Goal: Task Accomplishment & Management: Use online tool/utility

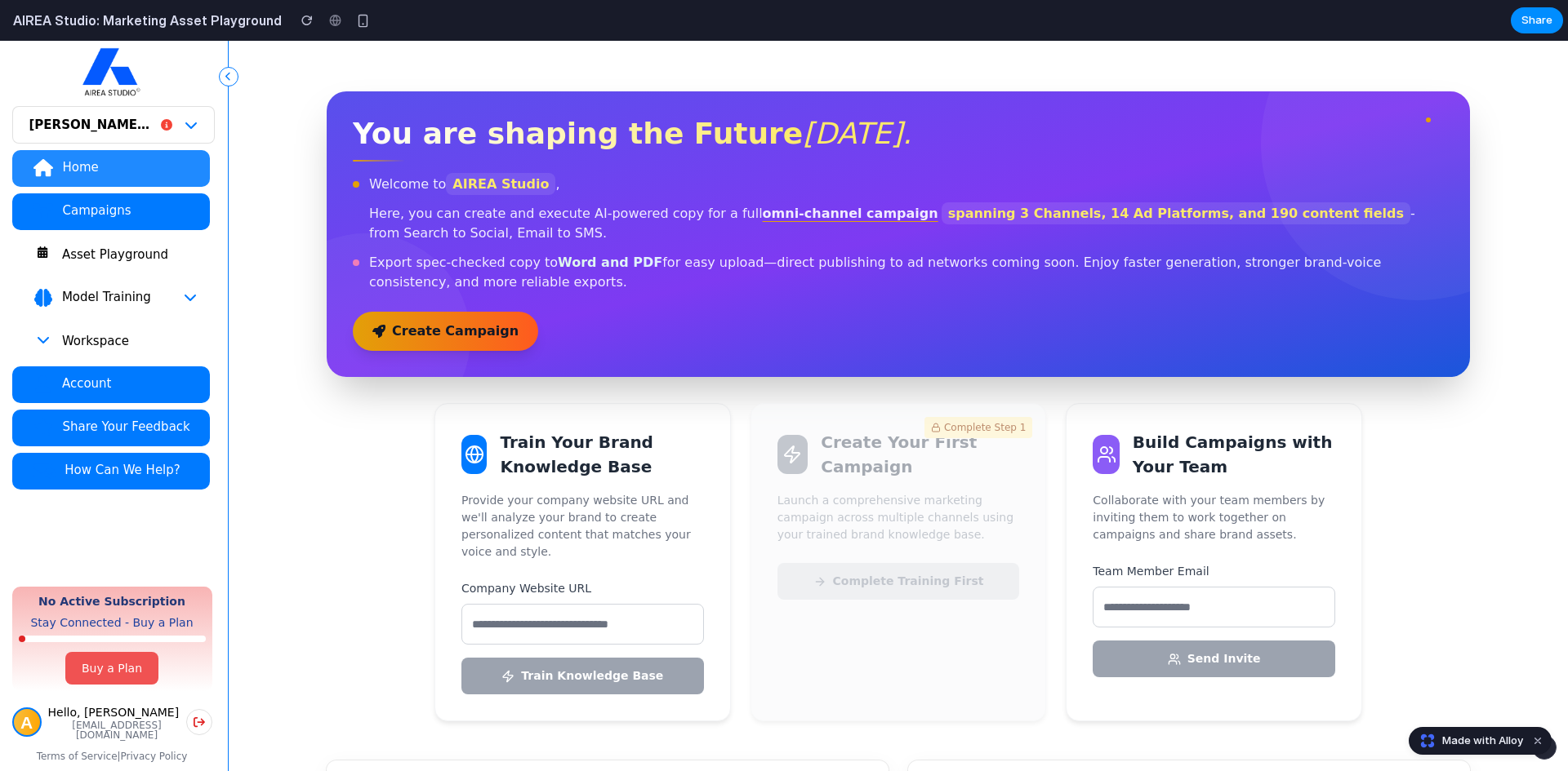
scroll to position [82, 0]
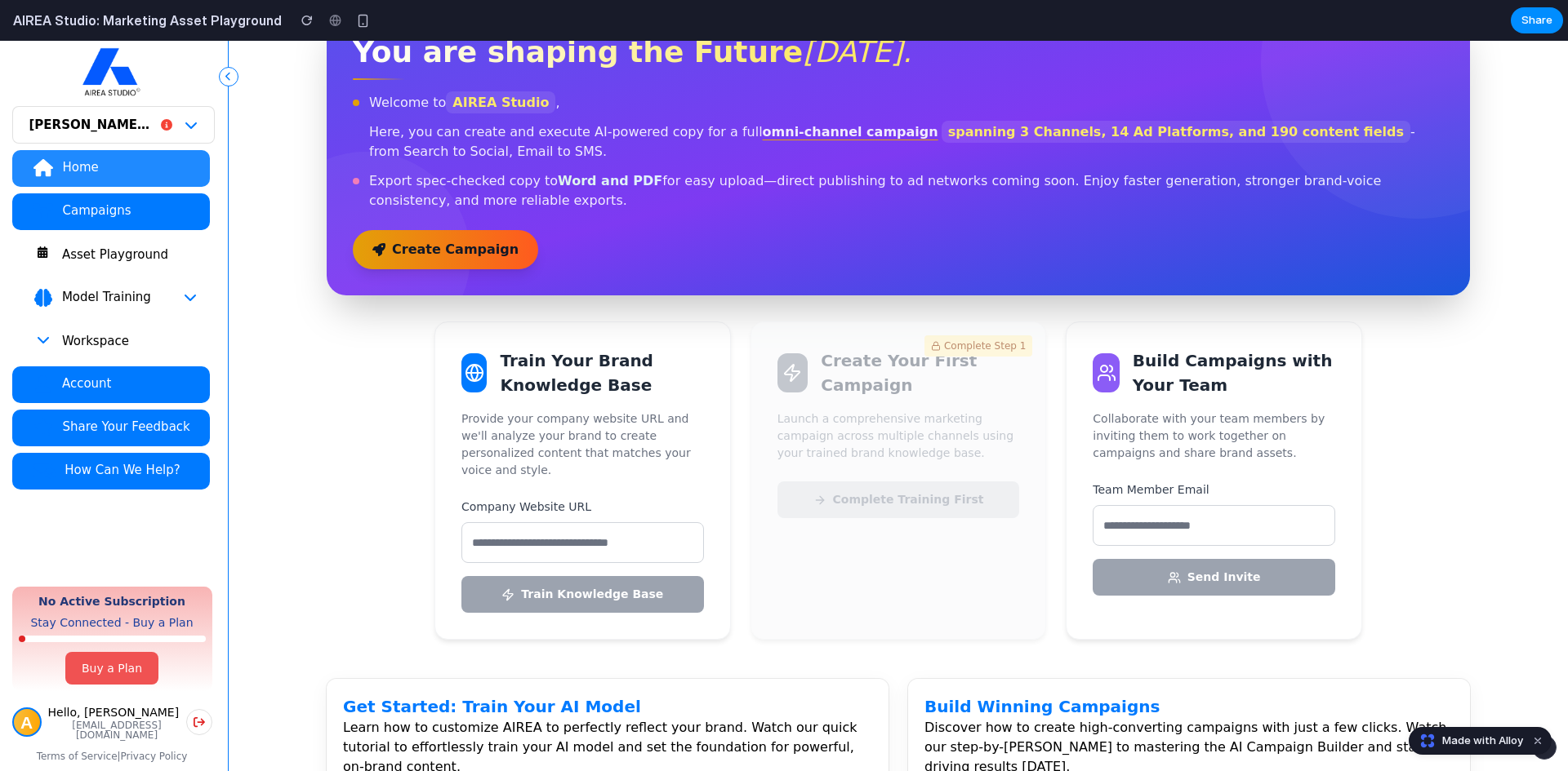
click at [291, 415] on div "20 Campaigns 20 Campaigns 20 Campaigns You are shaping the Future [DATE]. Welco…" at bounding box center [898, 636] width 1339 height 1355
click at [564, 524] on input "text" at bounding box center [583, 543] width 242 height 41
click at [119, 309] on button "Model Training" at bounding box center [111, 298] width 198 height 37
click at [176, 299] on div "Model Training" at bounding box center [129, 297] width 136 height 16
click at [965, 426] on p "Launch a comprehensive marketing campaign across multiple channels using your t…" at bounding box center [898, 436] width 242 height 51
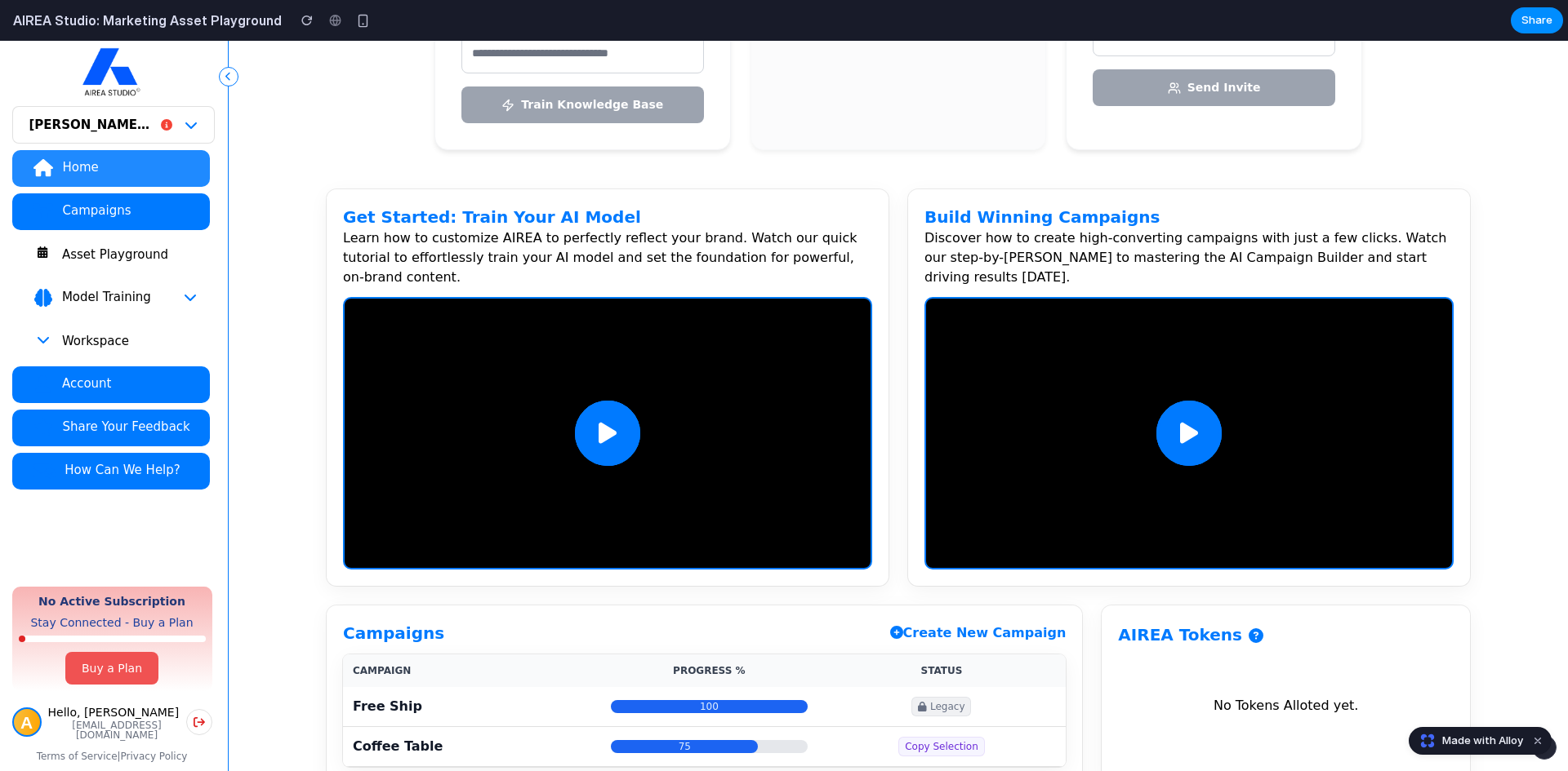
scroll to position [0, 0]
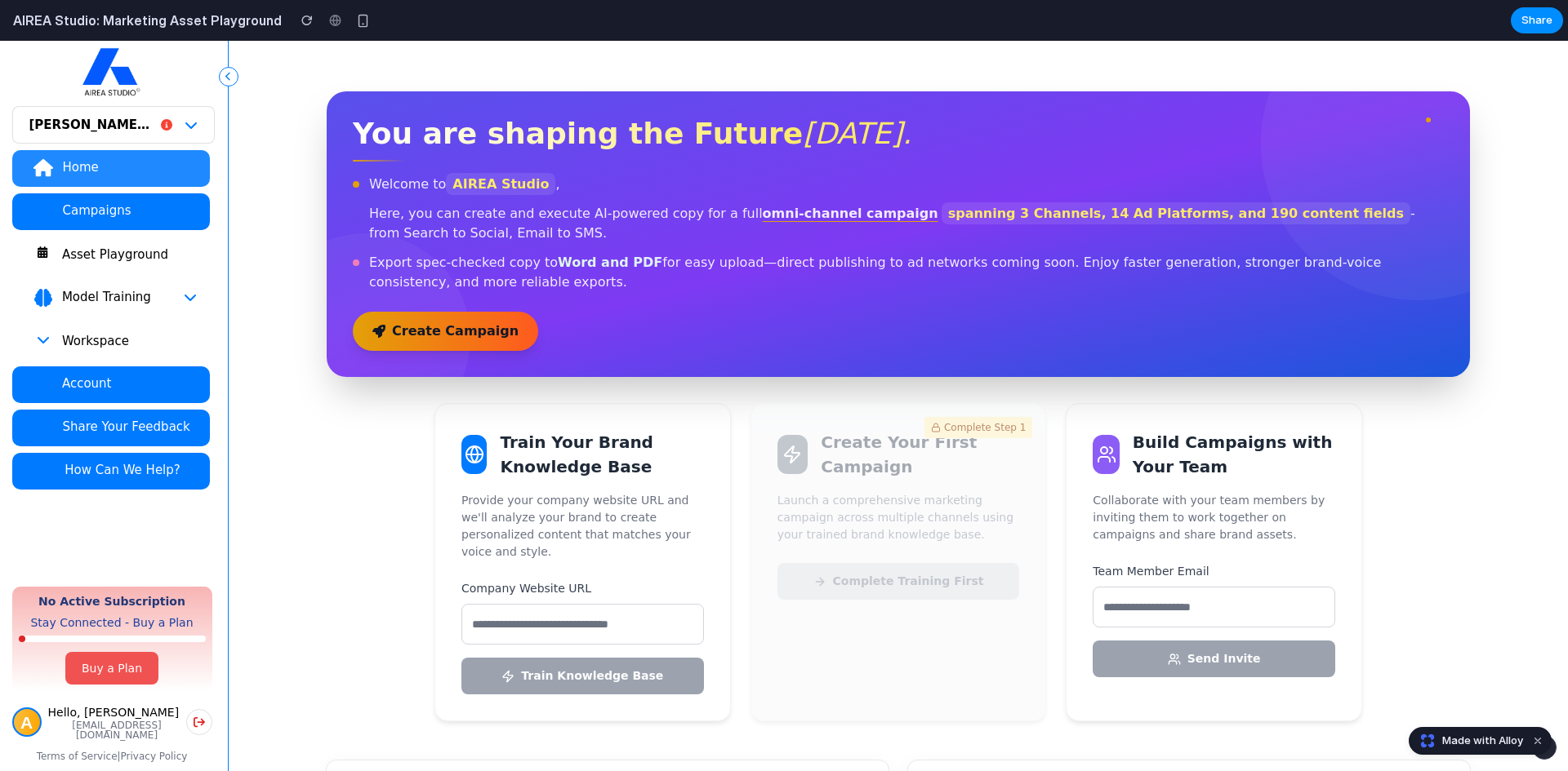
click at [823, 431] on div "Create Your First Campaign" at bounding box center [898, 454] width 242 height 49
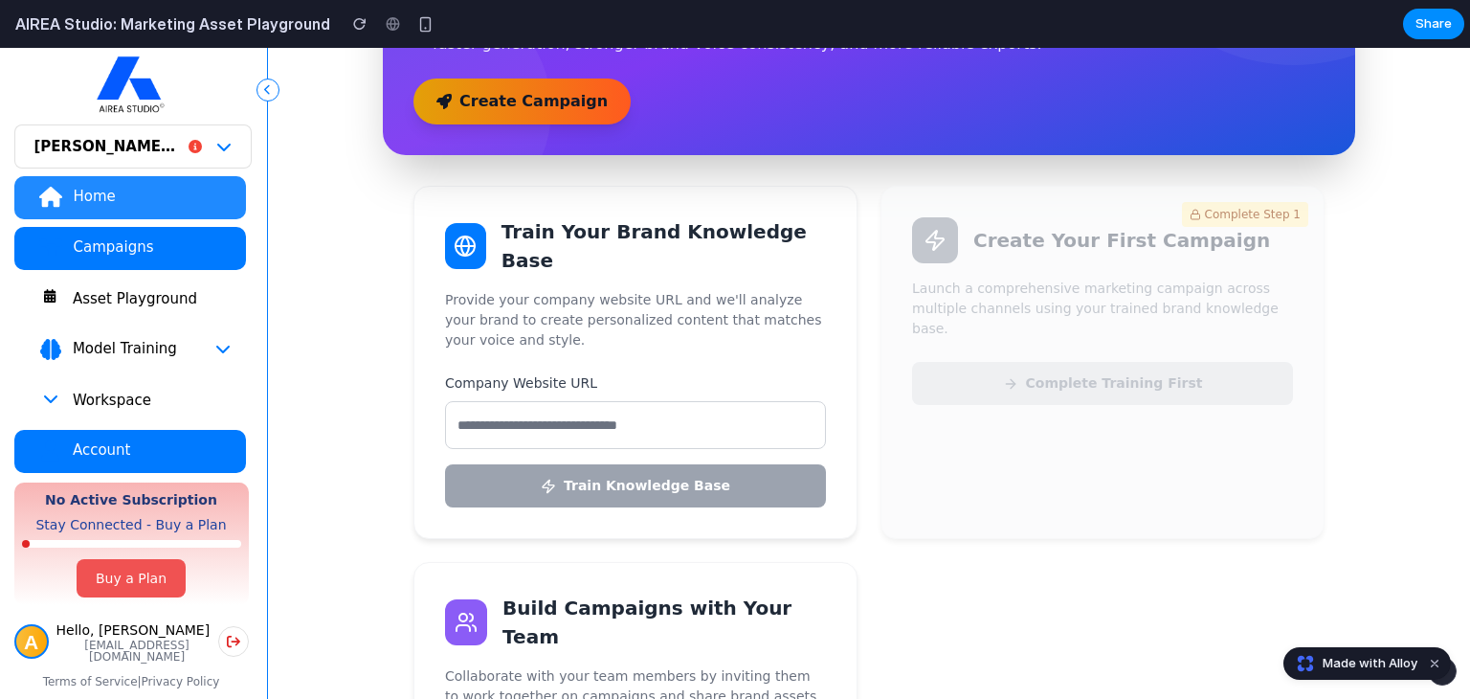
scroll to position [287, 0]
click at [735, 423] on input "text" at bounding box center [635, 425] width 381 height 48
type input "*"
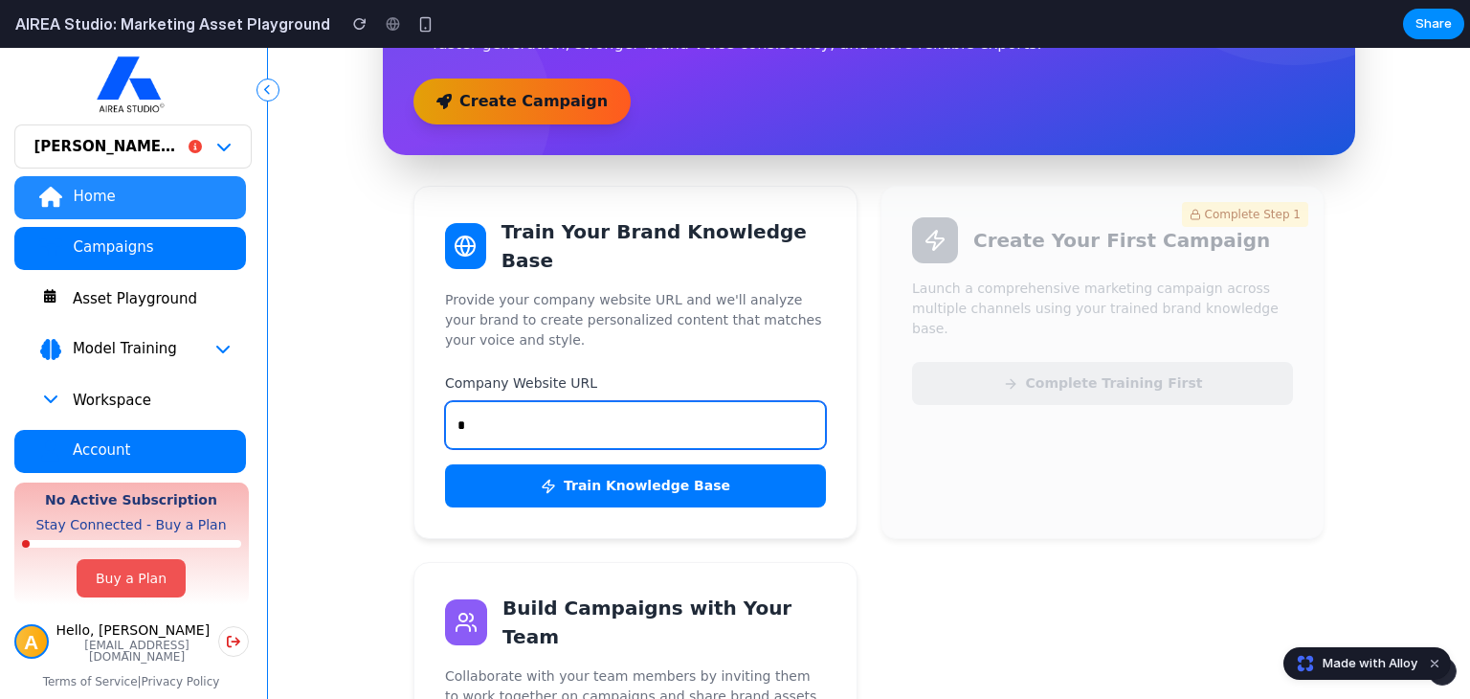
click at [479, 405] on input "*" at bounding box center [635, 425] width 381 height 48
type input "**********"
click at [1309, 656] on link "Made with Alloy" at bounding box center [1351, 663] width 135 height 19
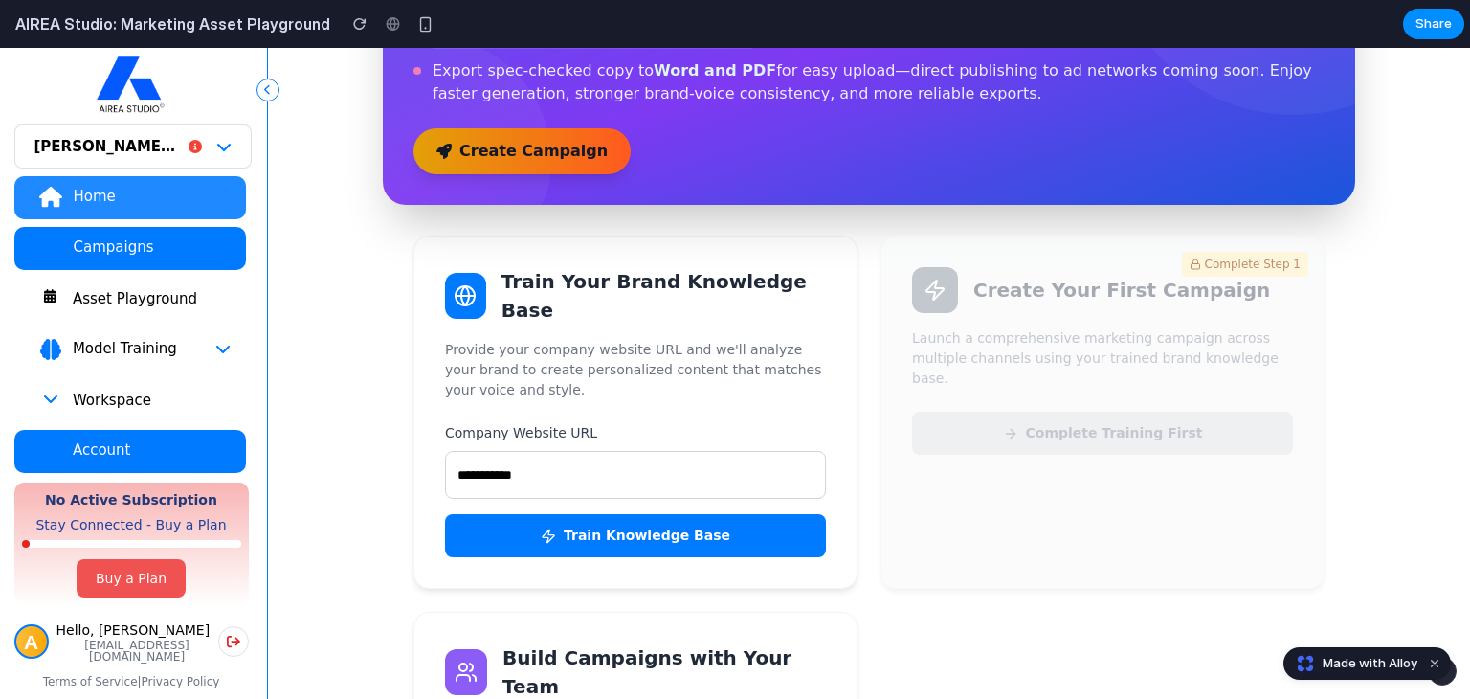
scroll to position [191, 0]
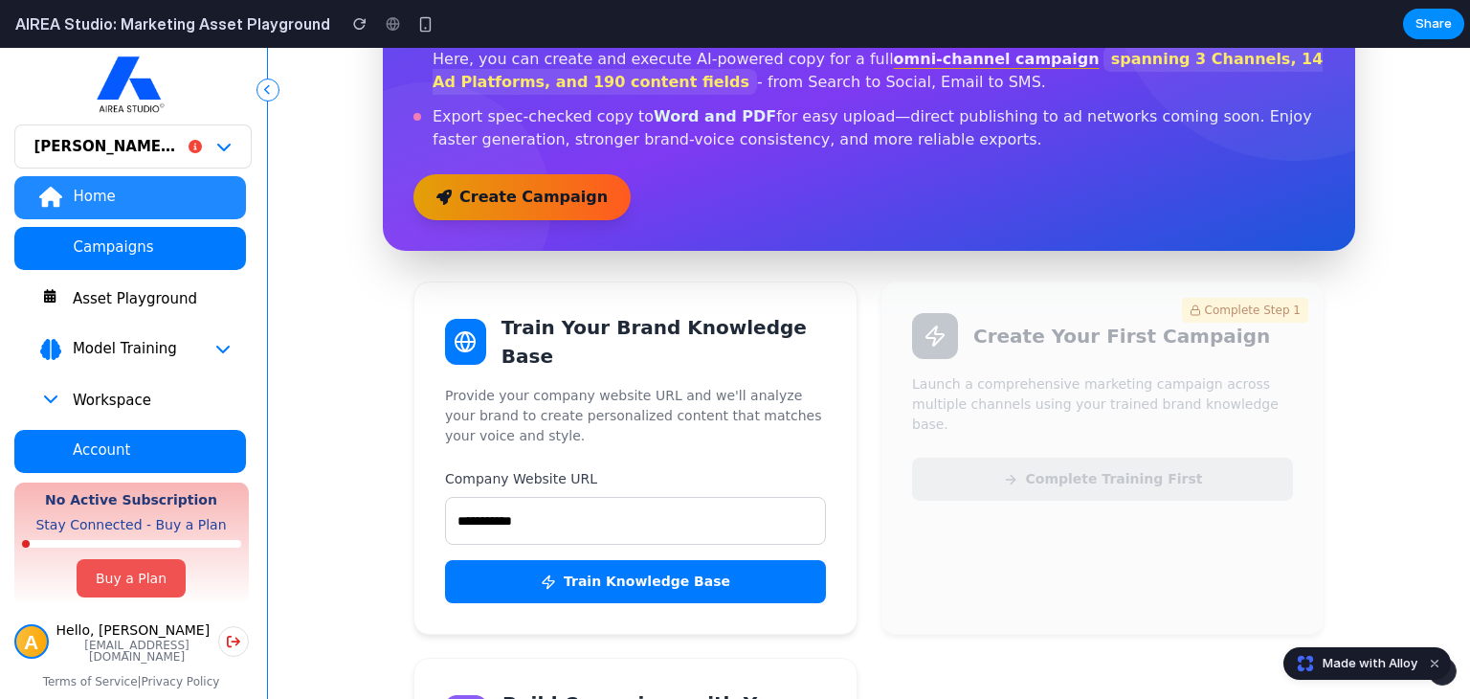
click at [572, 580] on button "Train Knowledge Base" at bounding box center [635, 581] width 381 height 43
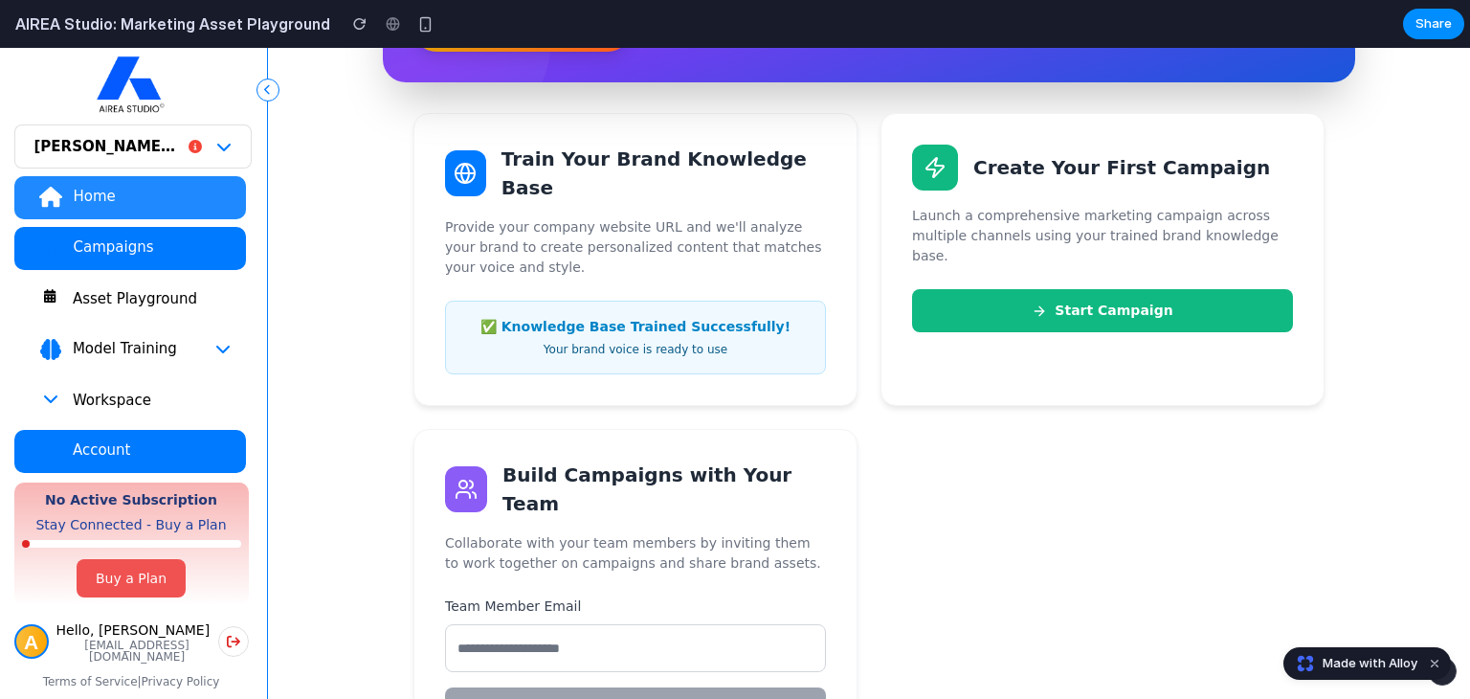
scroll to position [383, 0]
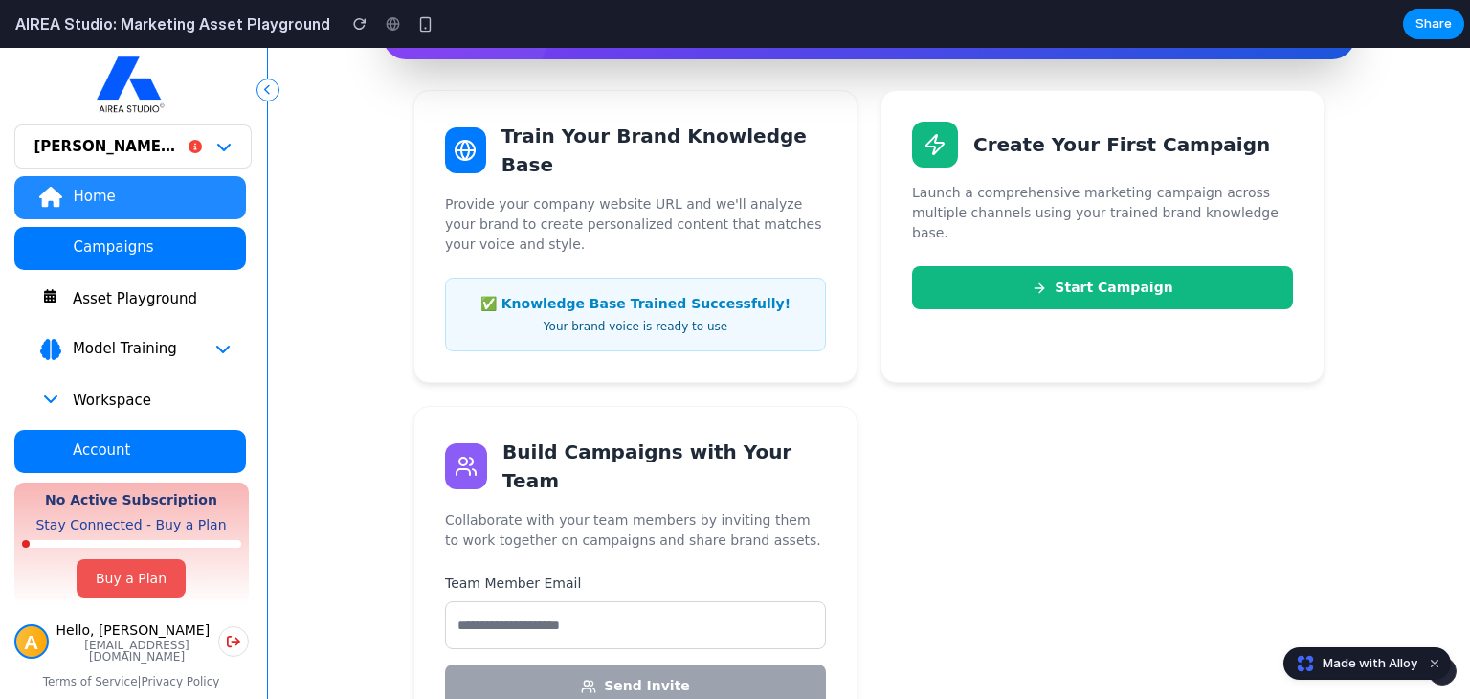
click at [1104, 266] on button "Start Campaign" at bounding box center [1102, 287] width 381 height 43
click at [1091, 273] on button "Start Campaign" at bounding box center [1102, 287] width 381 height 43
click at [957, 458] on div "Train Your Brand Knowledge Base Provide your company website URL and we'll anal…" at bounding box center [868, 414] width 911 height 649
click at [1068, 472] on div "Train Your Brand Knowledge Base Provide your company website URL and we'll anal…" at bounding box center [868, 414] width 911 height 649
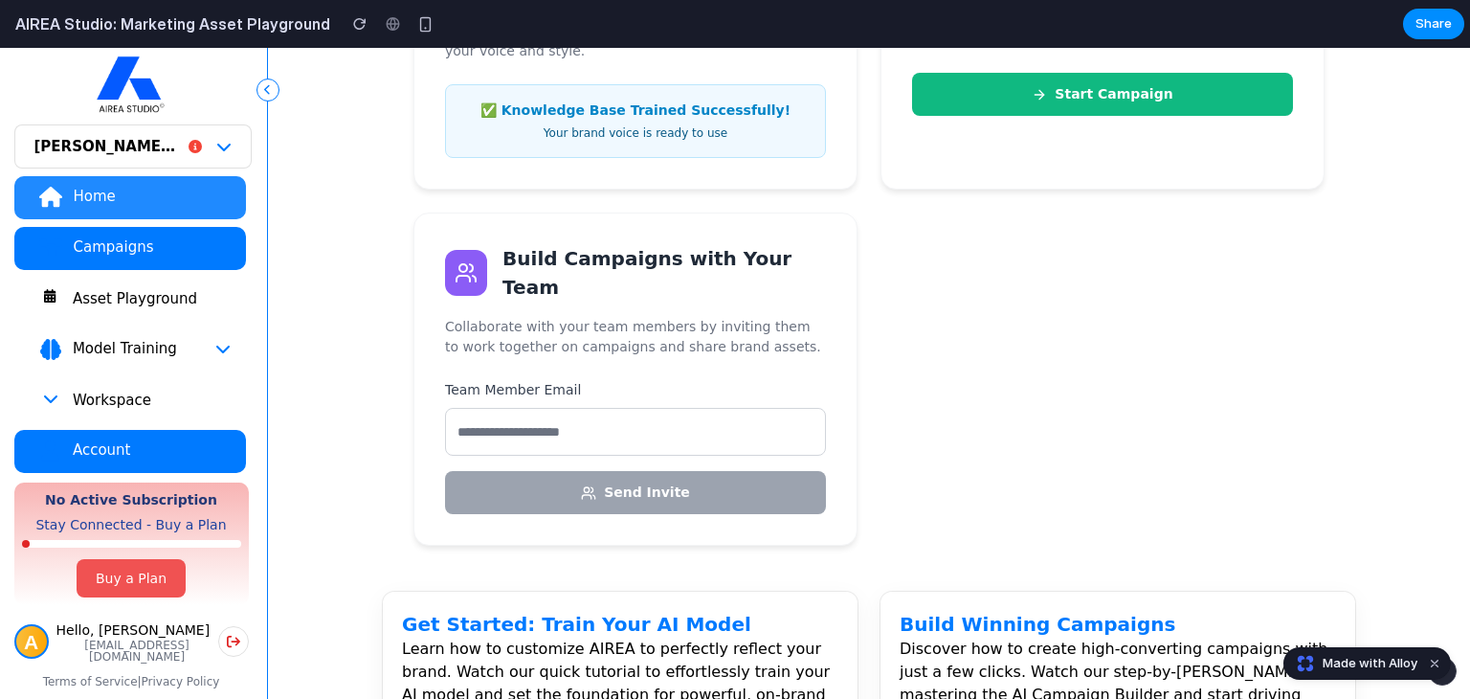
scroll to position [326, 0]
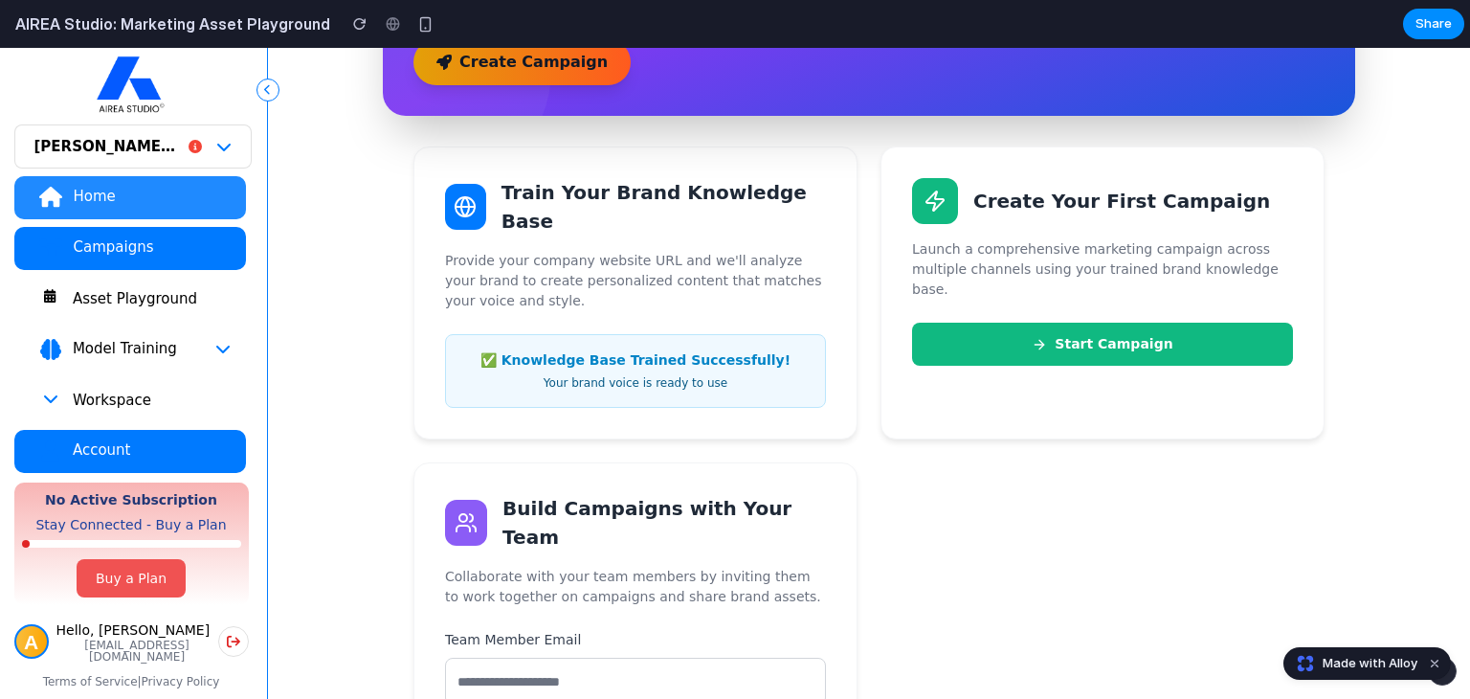
click at [967, 361] on div "Create Your First Campaign Launch a comprehensive marketing campaign across mul…" at bounding box center [1103, 292] width 444 height 293
click at [996, 327] on button "Start Campaign" at bounding box center [1102, 344] width 381 height 43
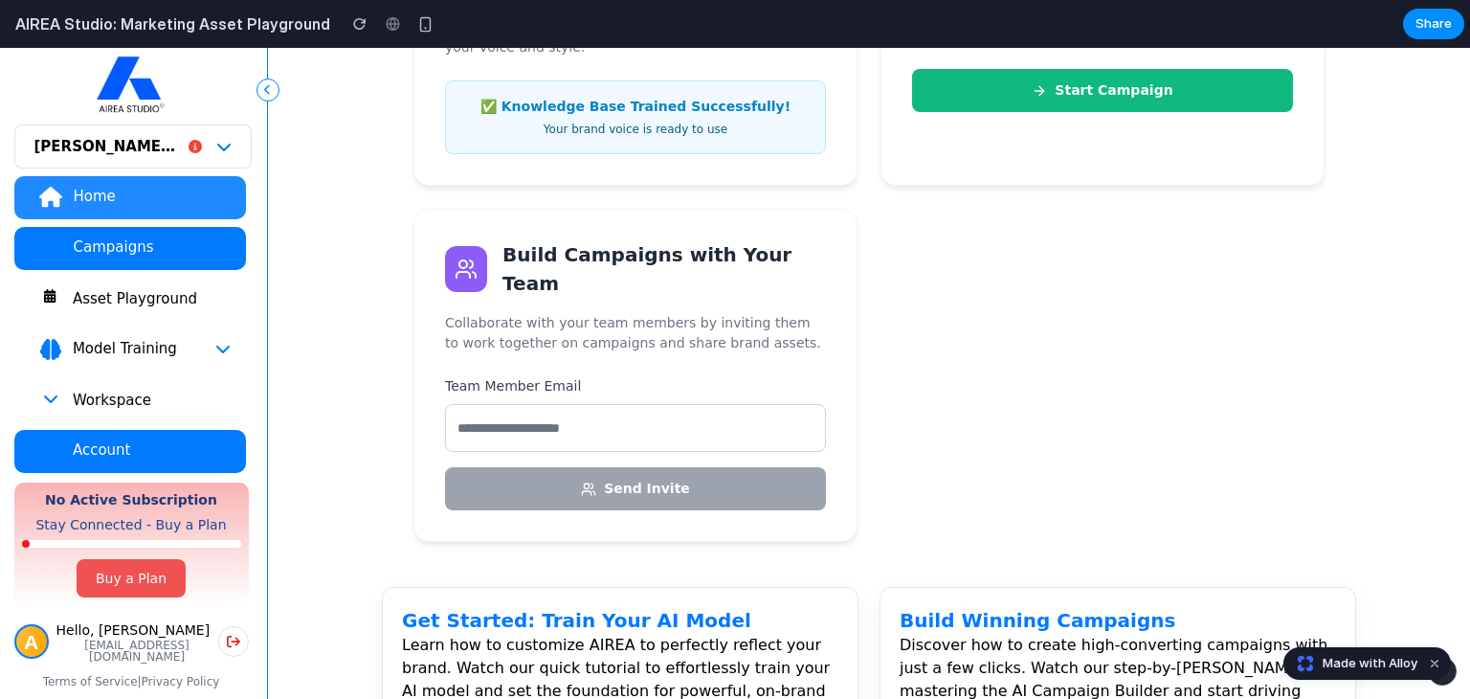
scroll to position [614, 0]
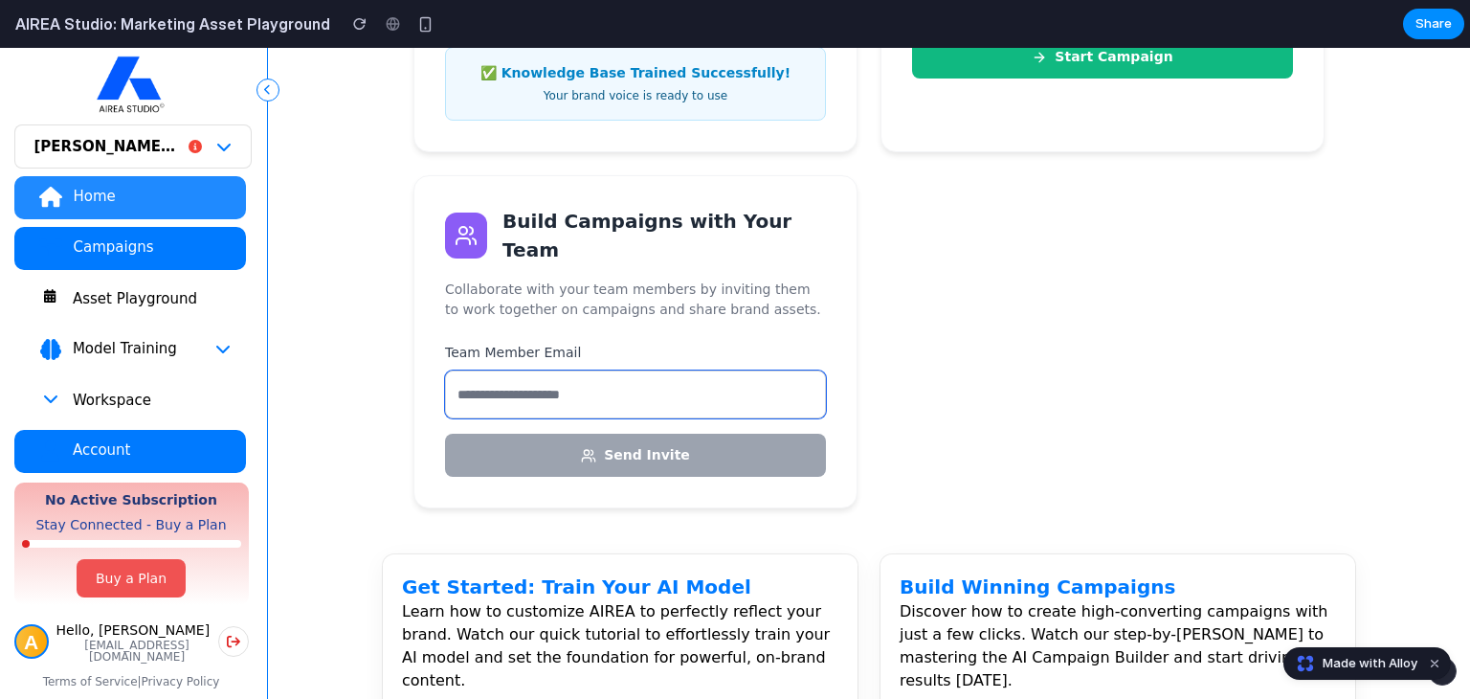
click at [555, 370] on input "email" at bounding box center [635, 394] width 381 height 48
click at [586, 372] on input "email" at bounding box center [635, 394] width 381 height 48
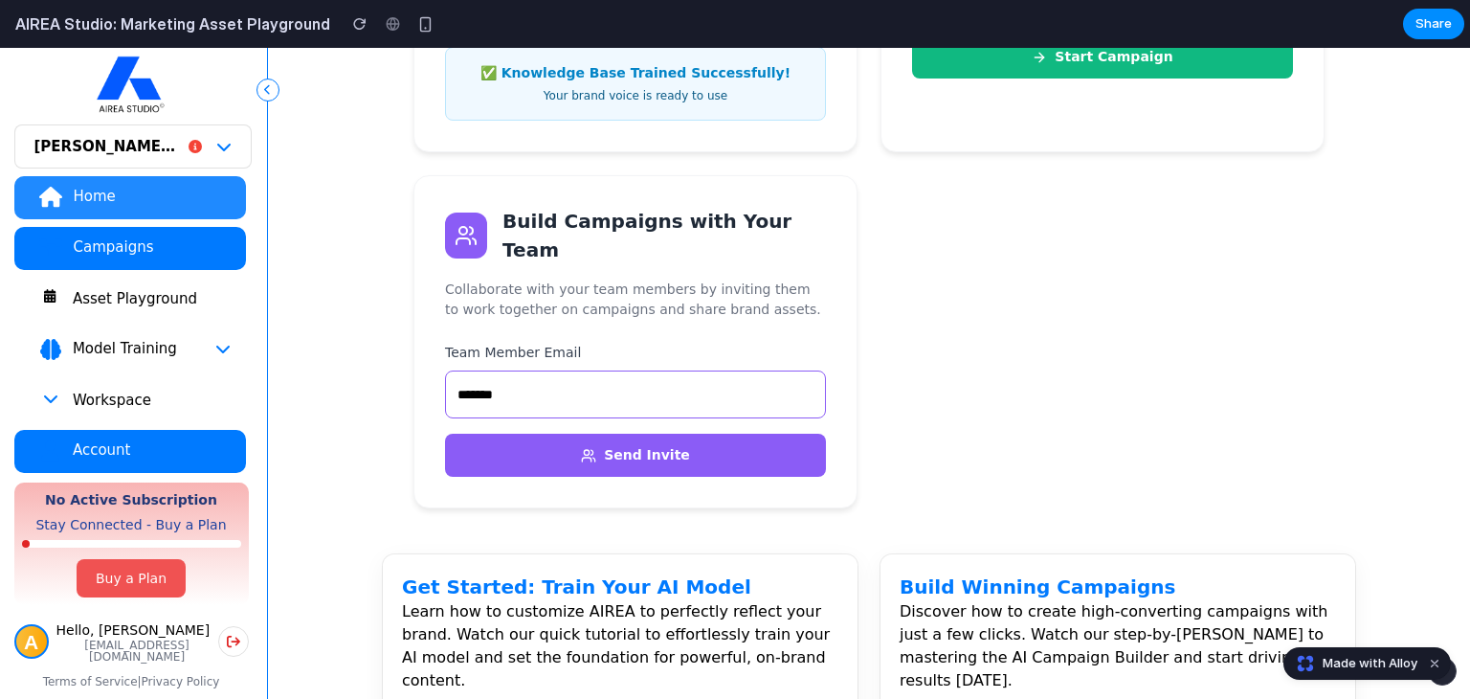
click at [610, 439] on button "Send Invite" at bounding box center [635, 455] width 381 height 43
click at [525, 370] on input "*******" at bounding box center [635, 394] width 381 height 48
type input "**********"
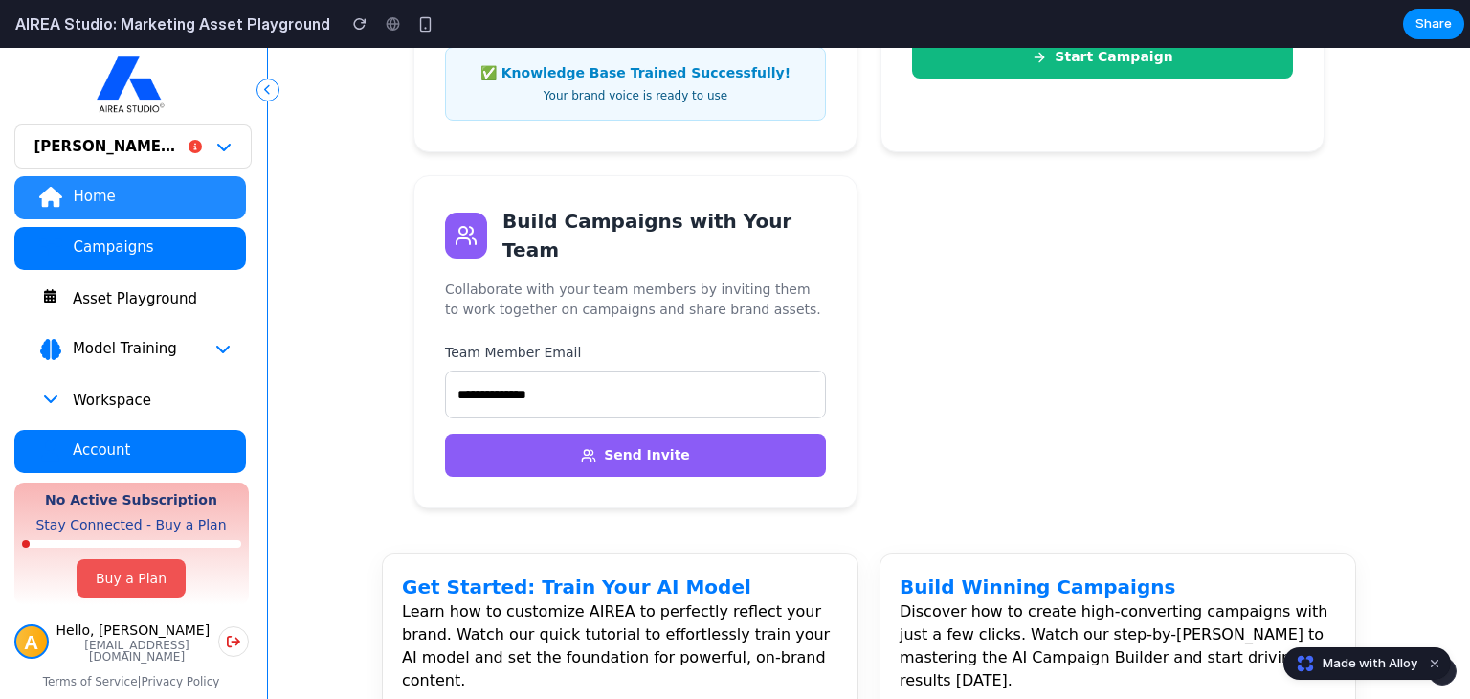
click at [445, 434] on button "Send Invite" at bounding box center [635, 455] width 381 height 43
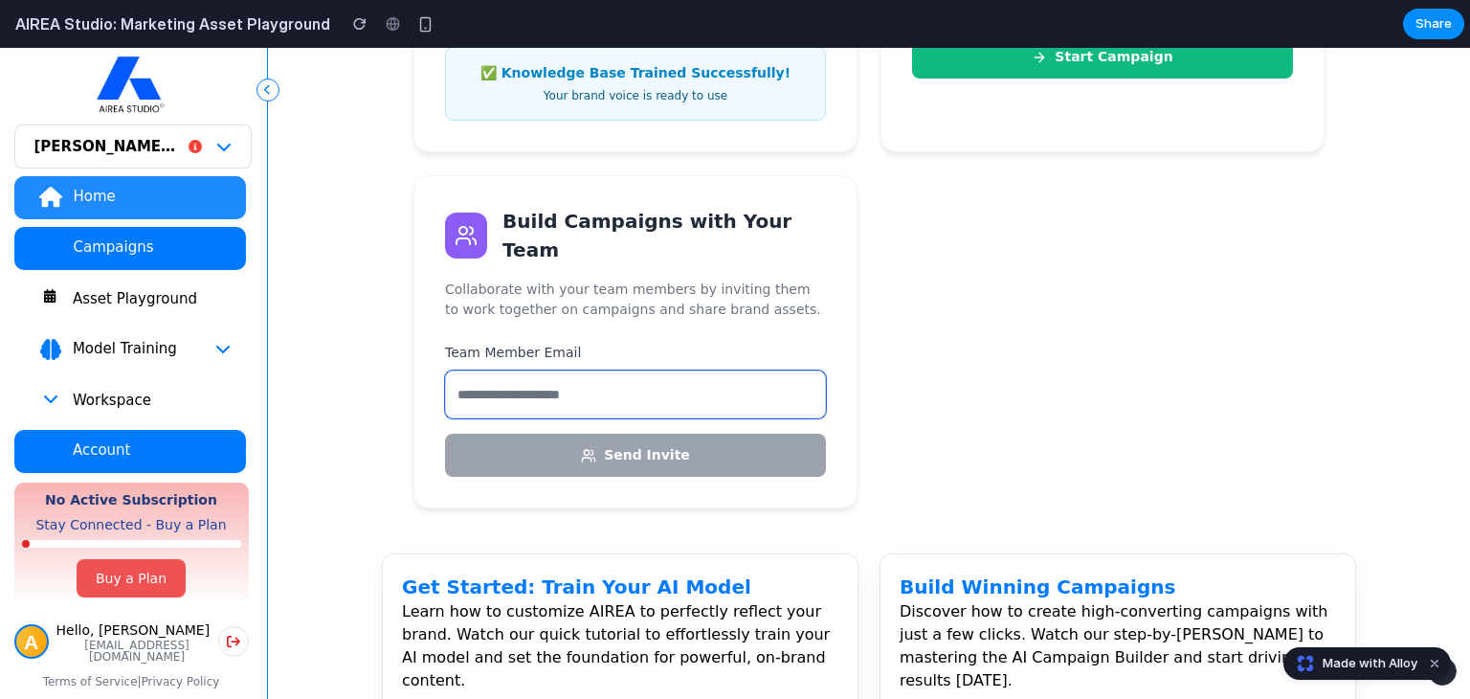
click at [644, 370] on input "email" at bounding box center [635, 394] width 381 height 48
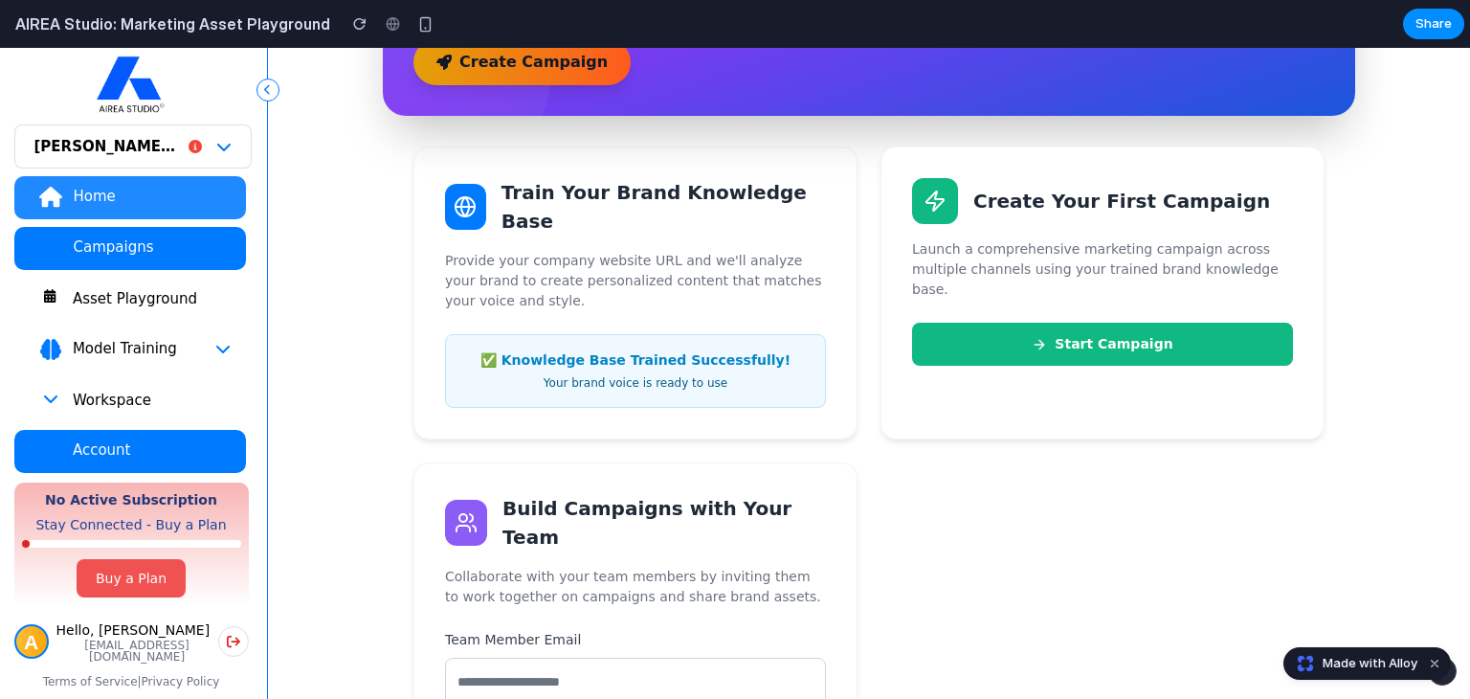
click at [715, 352] on div "✅ Knowledge Base Trained Successfully!" at bounding box center [635, 360] width 348 height 20
click at [715, 357] on div "✅ Knowledge Base Trained Successfully!" at bounding box center [635, 360] width 348 height 20
drag, startPoint x: 715, startPoint y: 357, endPoint x: 699, endPoint y: 369, distance: 20.5
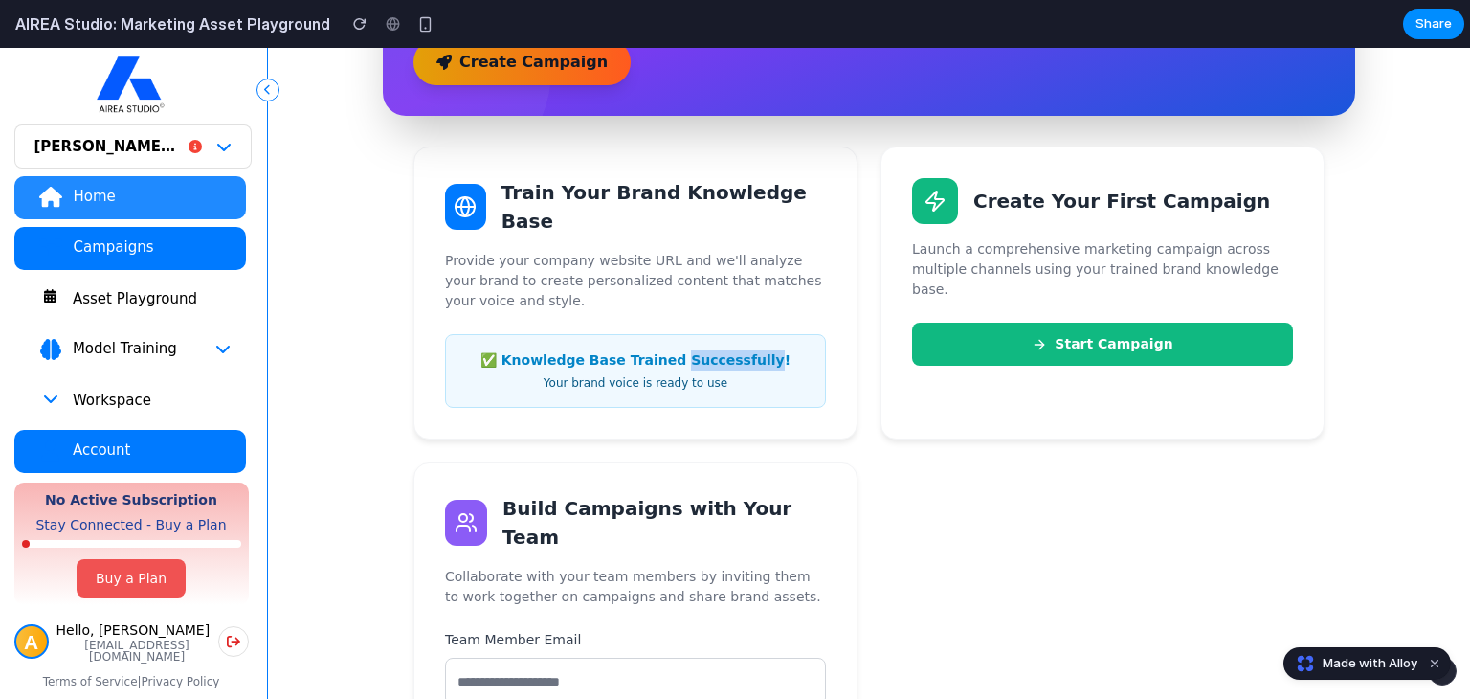
click at [712, 361] on div "✅ Knowledge Base Trained Successfully! Your brand voice is ready to use" at bounding box center [635, 371] width 381 height 74
click at [666, 404] on div "Train Your Brand Knowledge Base Provide your company website URL and we'll anal…" at bounding box center [635, 292] width 444 height 293
click at [732, 386] on div "✅ Knowledge Base Trained Successfully! Your brand voice is ready to use" at bounding box center [635, 371] width 381 height 74
click at [754, 376] on div "Your brand voice is ready to use" at bounding box center [635, 382] width 348 height 17
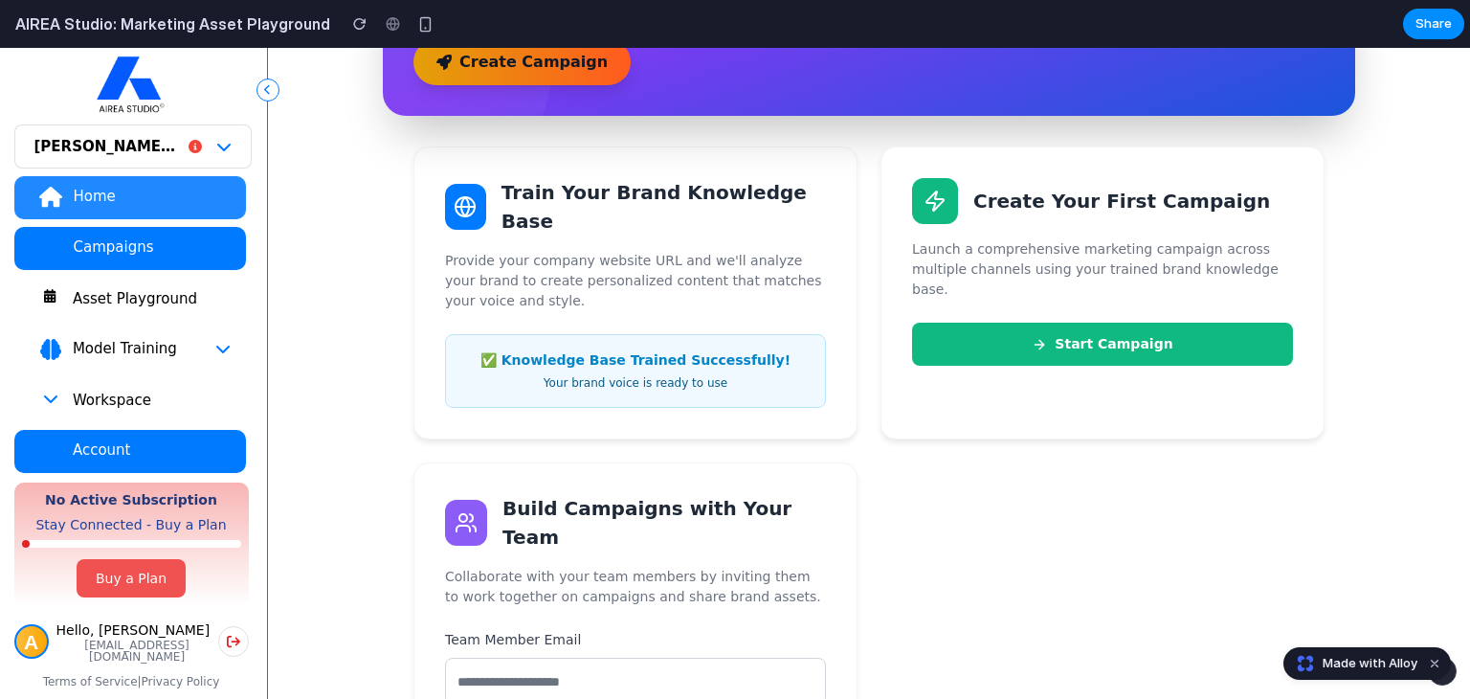
click at [755, 376] on div "Your brand voice is ready to use" at bounding box center [635, 382] width 348 height 17
click at [971, 473] on div "Train Your Brand Knowledge Base Provide your company website URL and we'll anal…" at bounding box center [868, 470] width 911 height 649
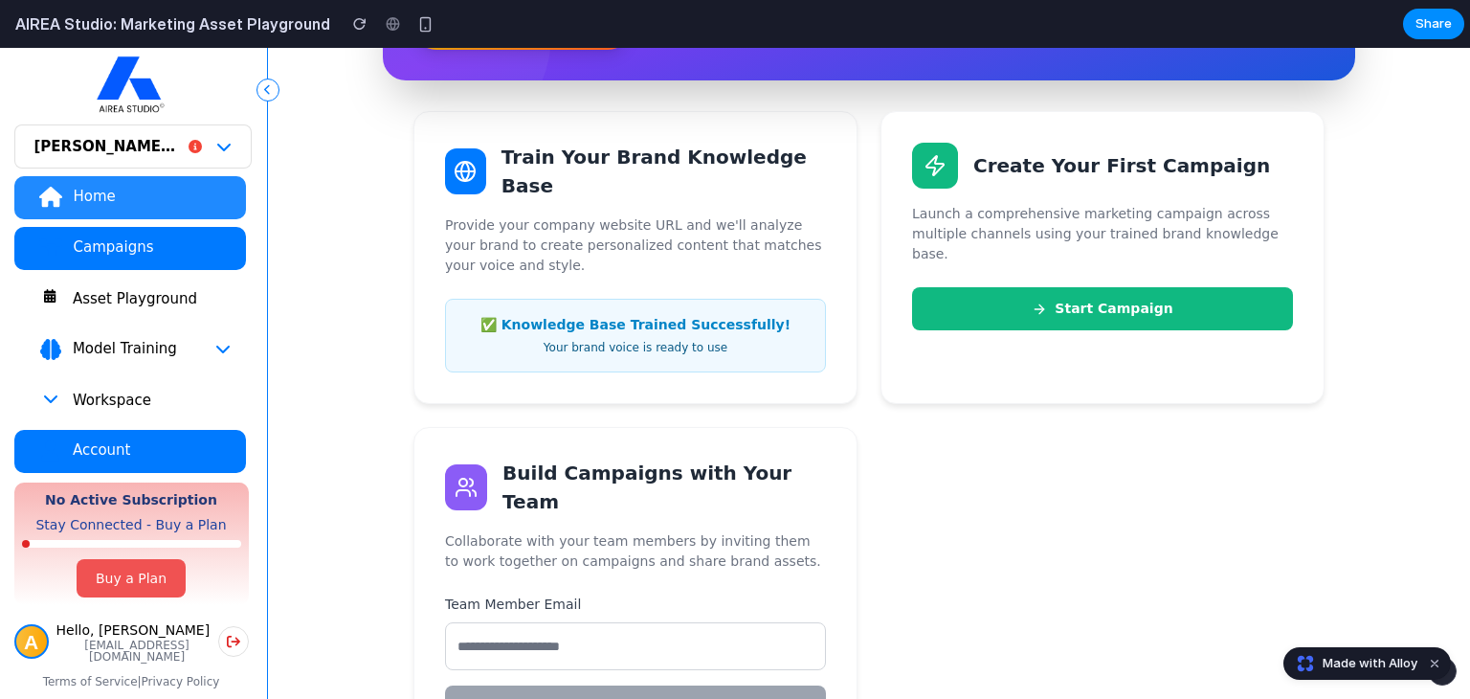
scroll to position [422, 0]
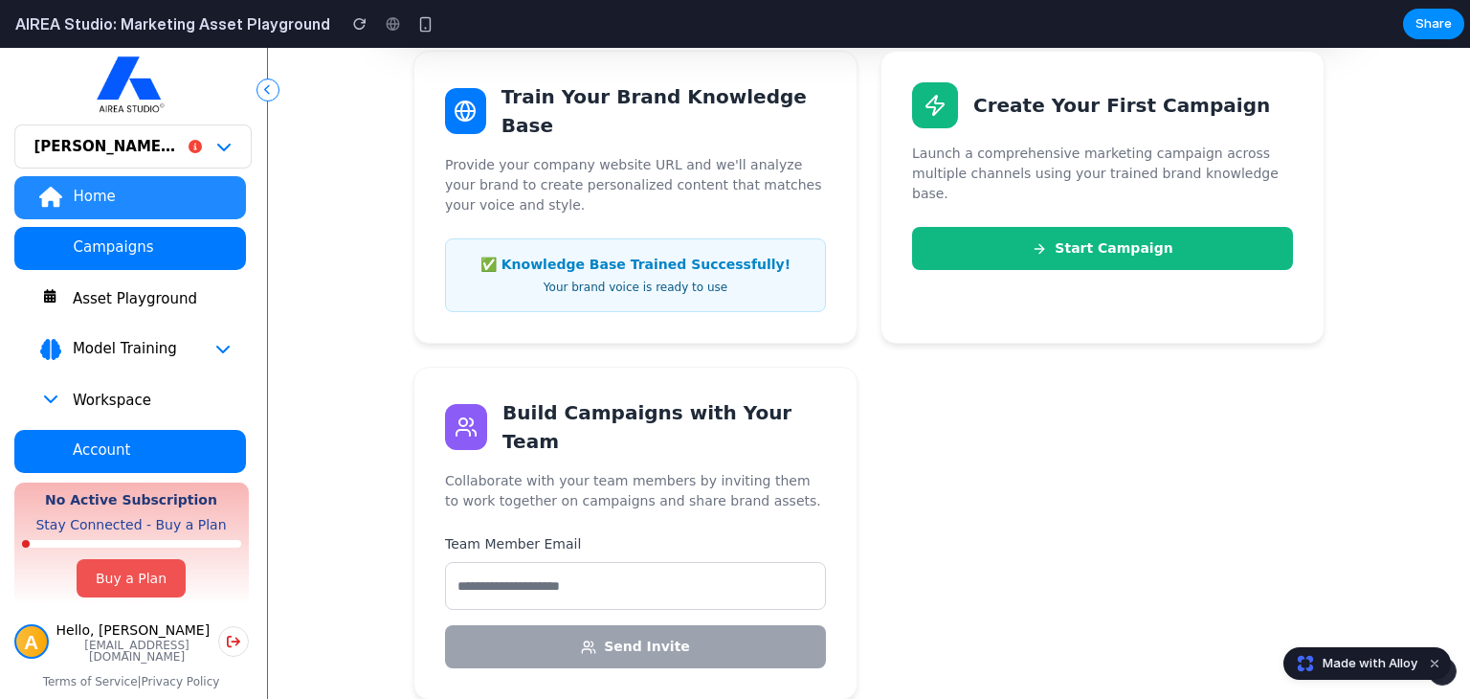
click at [961, 466] on div "Train Your Brand Knowledge Base Provide your company website URL and we'll anal…" at bounding box center [868, 375] width 911 height 649
